Goal: Book appointment/travel/reservation

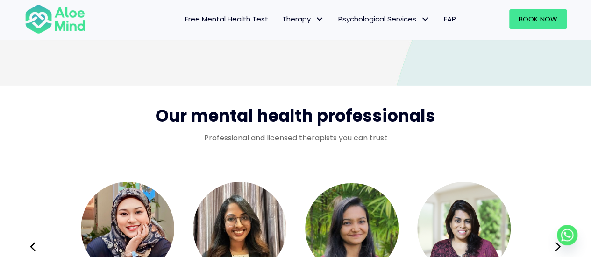
scroll to position [1214, 0]
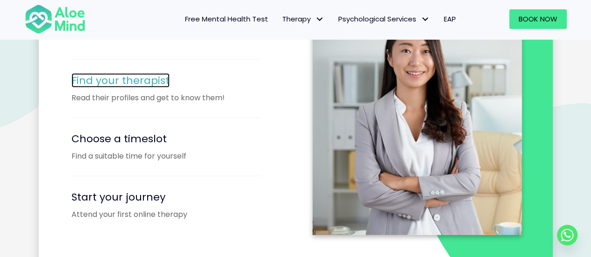
click at [139, 80] on span "Find your therapist" at bounding box center [120, 80] width 98 height 14
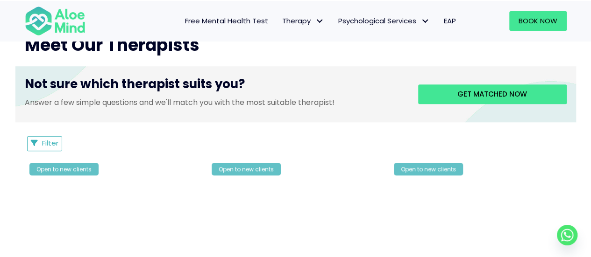
scroll to position [373, 0]
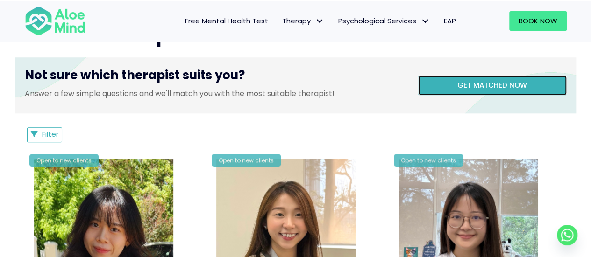
click at [534, 84] on link "Get matched now" at bounding box center [492, 86] width 148 height 20
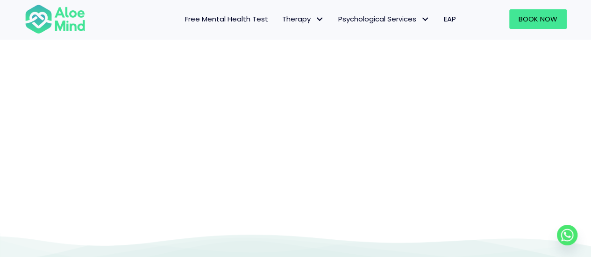
scroll to position [96, 0]
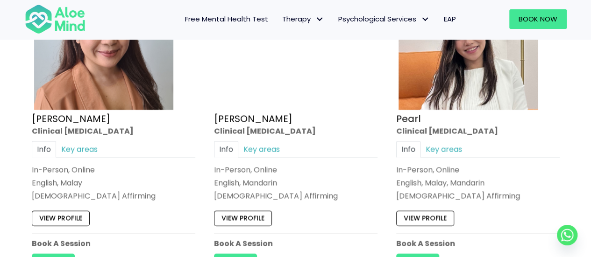
scroll to position [887, 0]
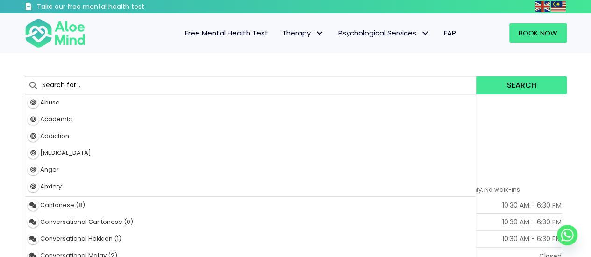
click at [94, 86] on input "text" at bounding box center [250, 86] width 451 height 18
type input "ho"
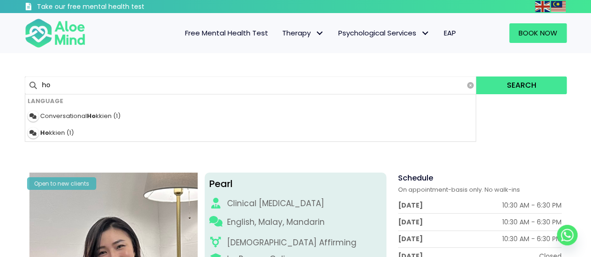
type input "hooi Ting"
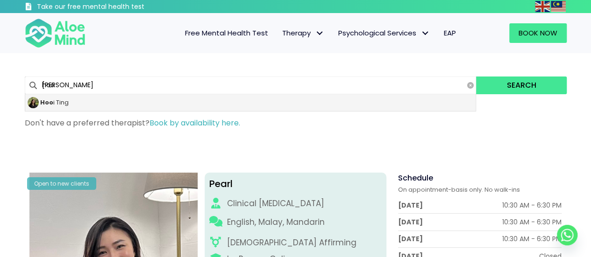
click at [48, 102] on strong "Hoo" at bounding box center [46, 102] width 13 height 9
type input "Hooi Ting"
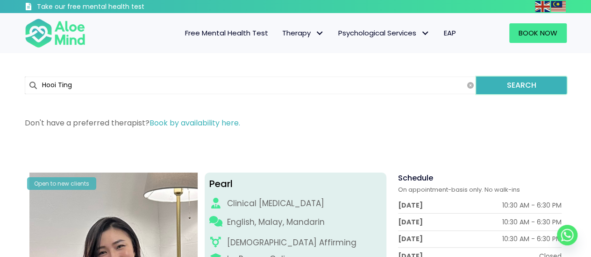
click at [551, 88] on button "Search" at bounding box center [521, 86] width 90 height 18
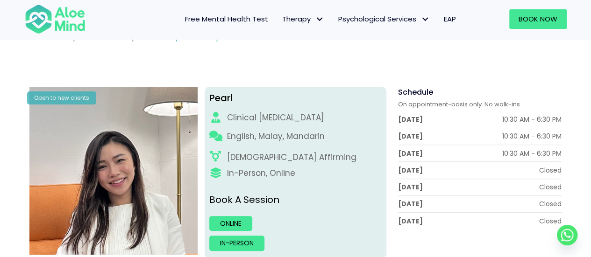
scroll to position [93, 0]
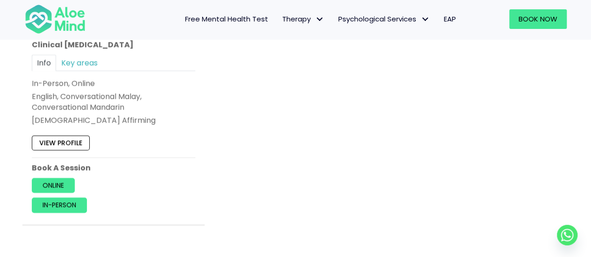
scroll to position [607, 0]
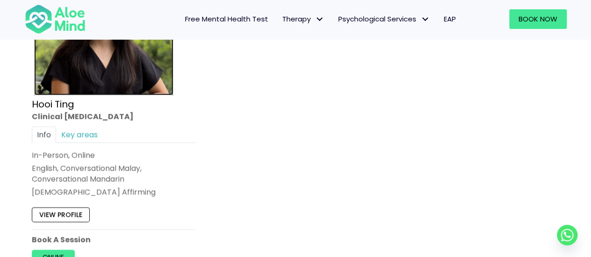
click at [114, 91] on img at bounding box center [103, 25] width 139 height 139
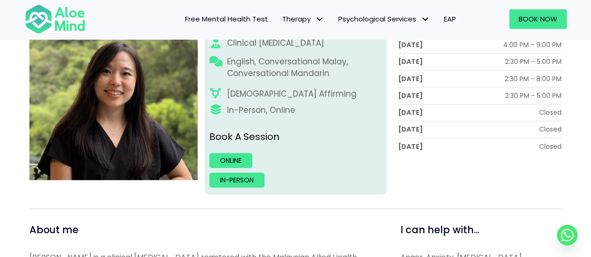
scroll to position [139, 0]
